Goal: Check status

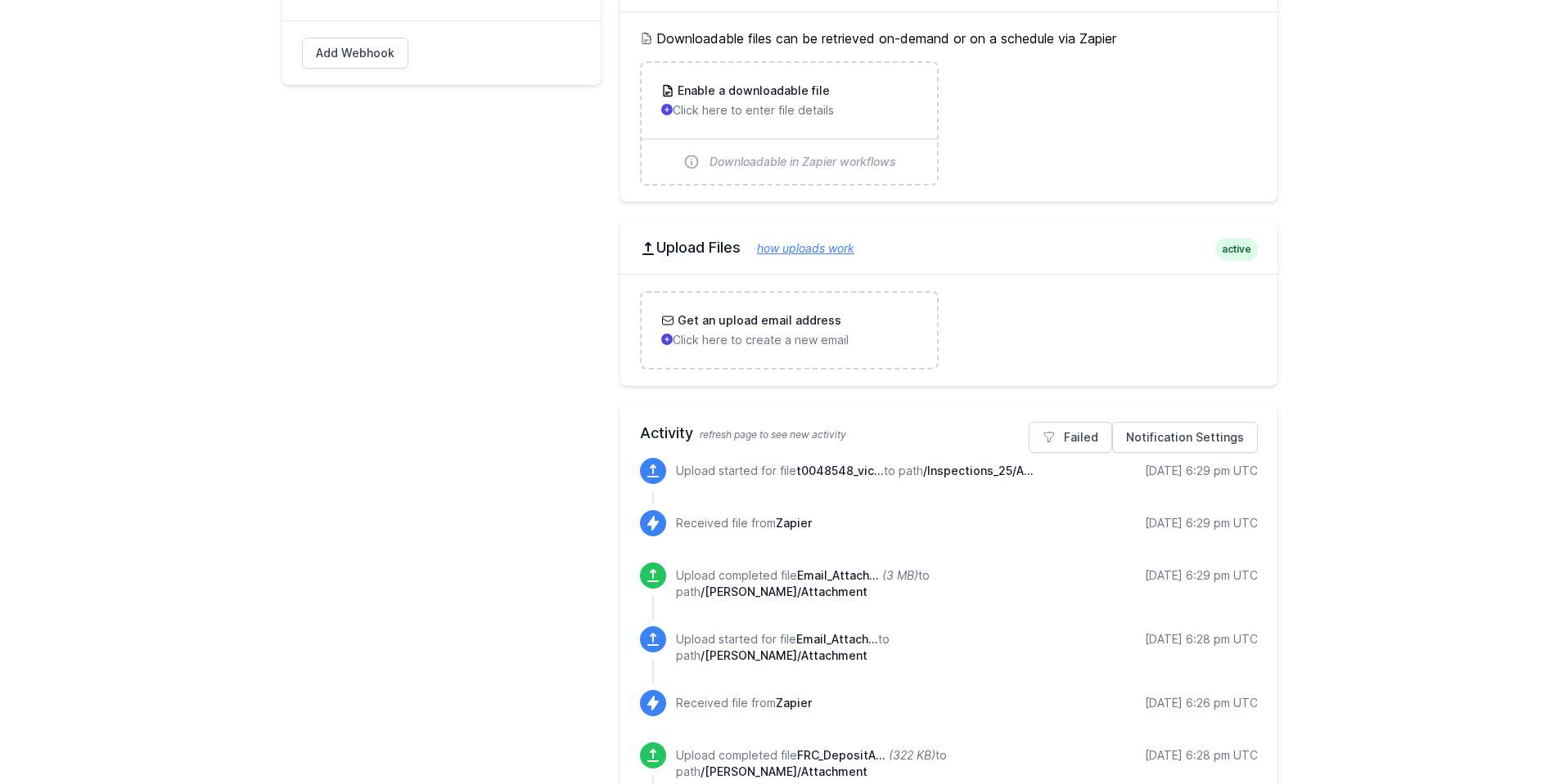
scroll to position [491, 0]
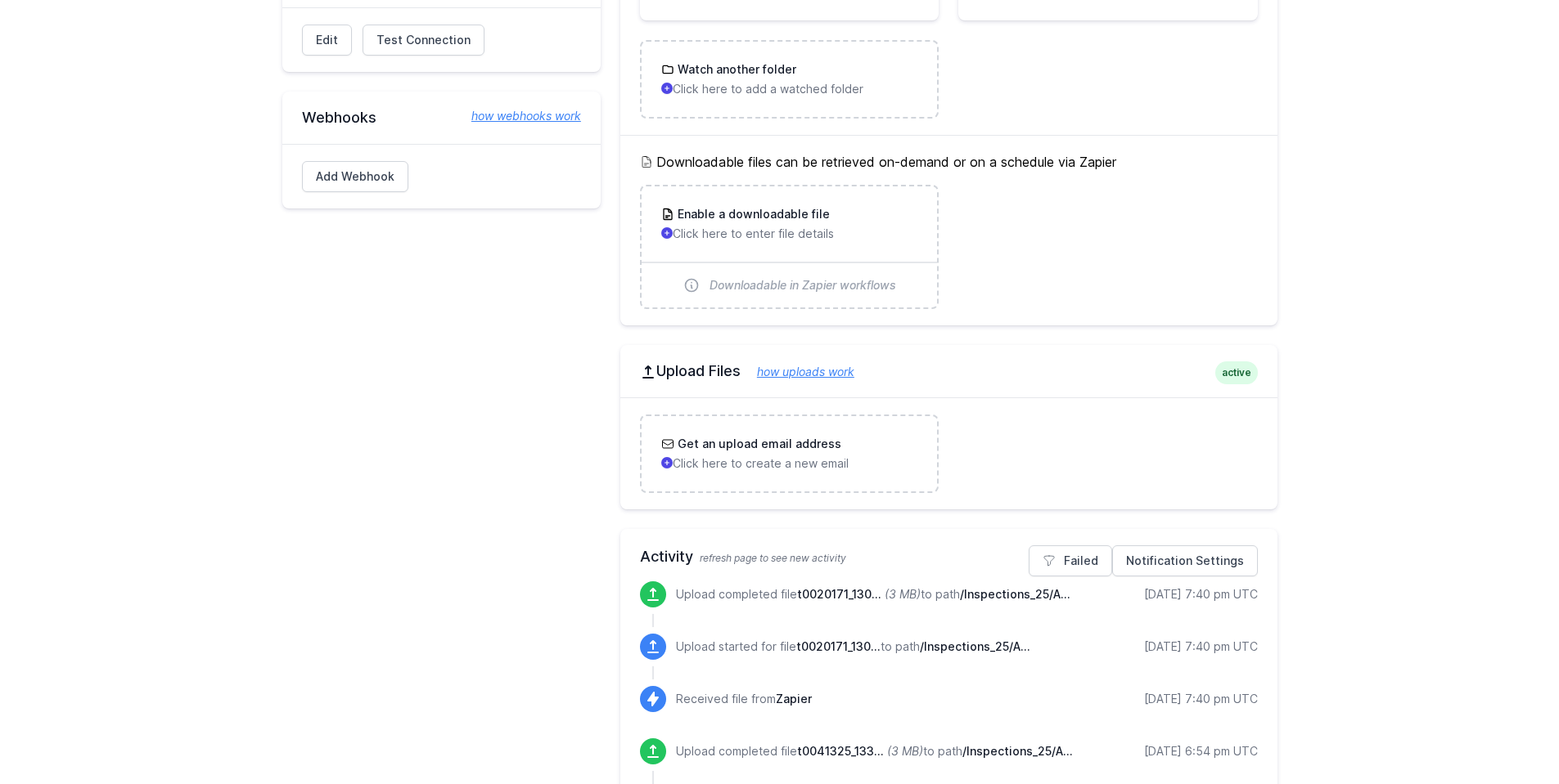
scroll to position [409, 0]
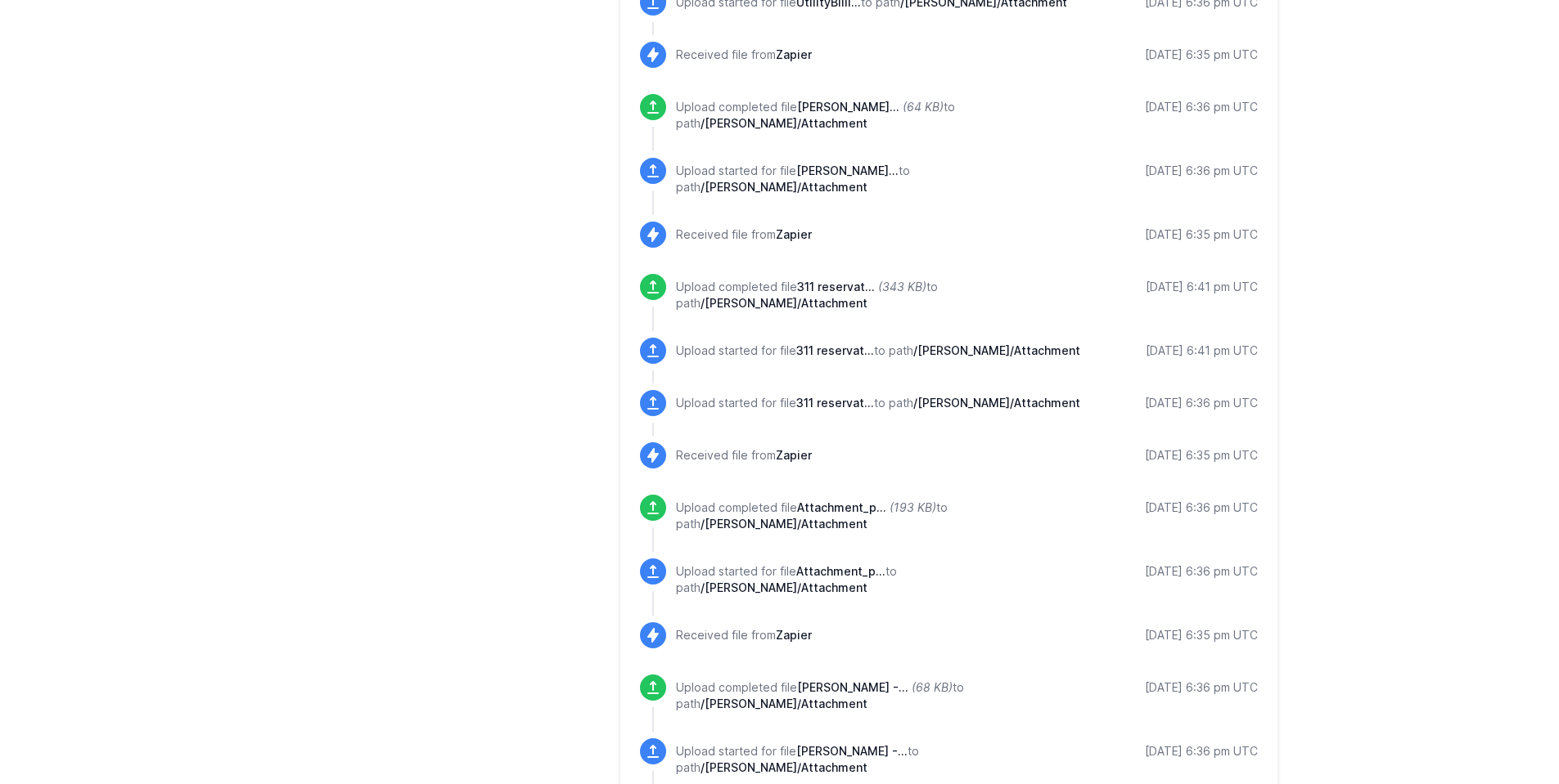
scroll to position [817, 0]
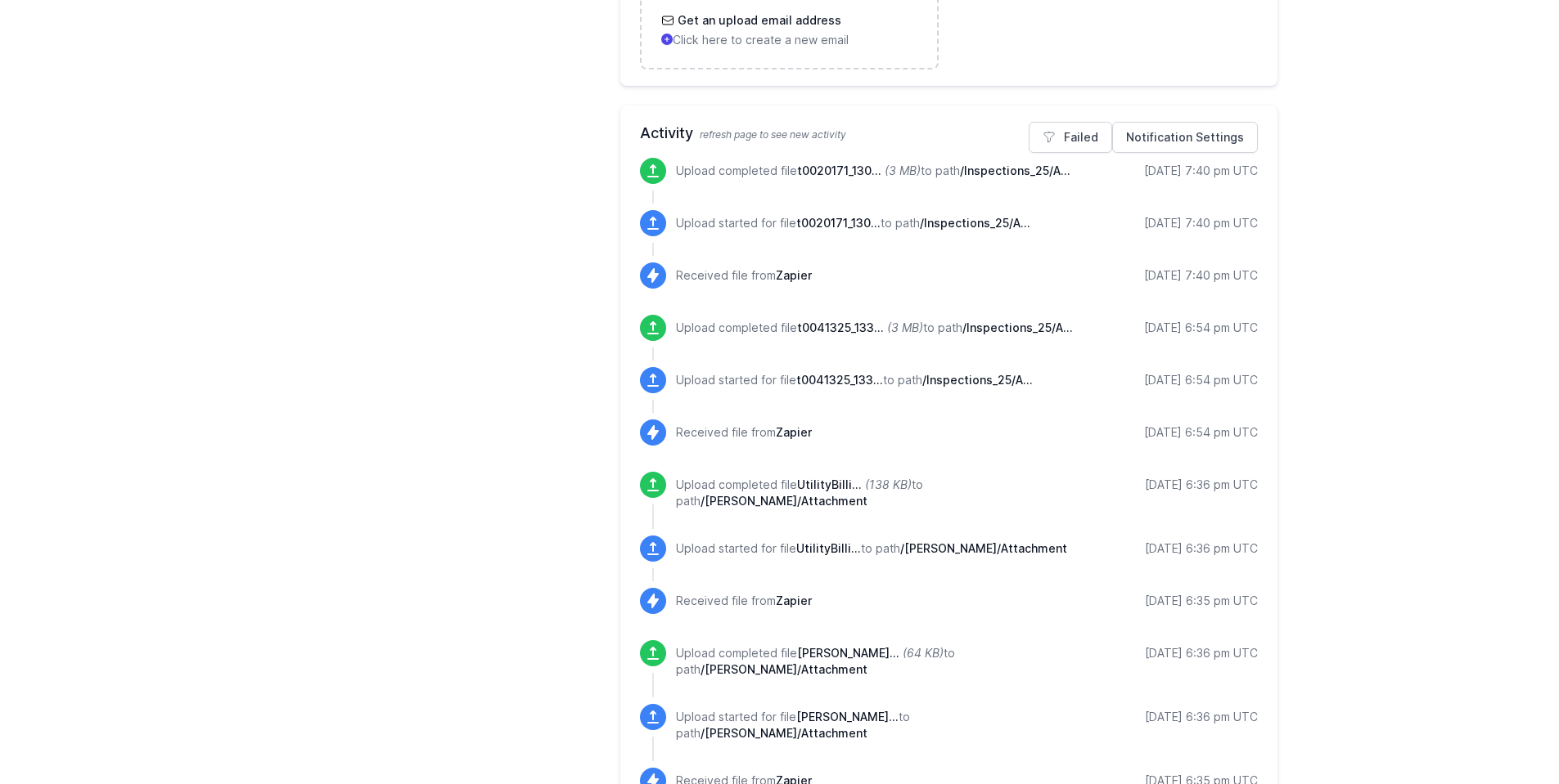
scroll to position [736, 0]
